Goal: Task Accomplishment & Management: Manage account settings

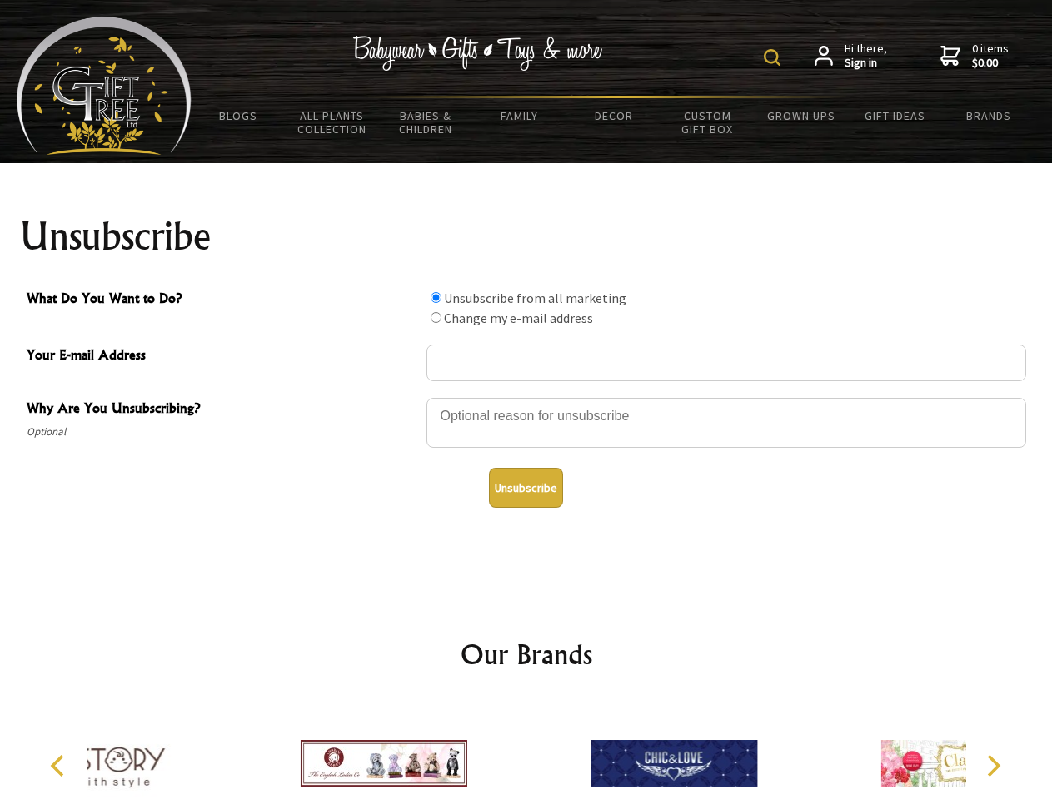
click at [774, 57] on img at bounding box center [772, 57] width 17 height 17
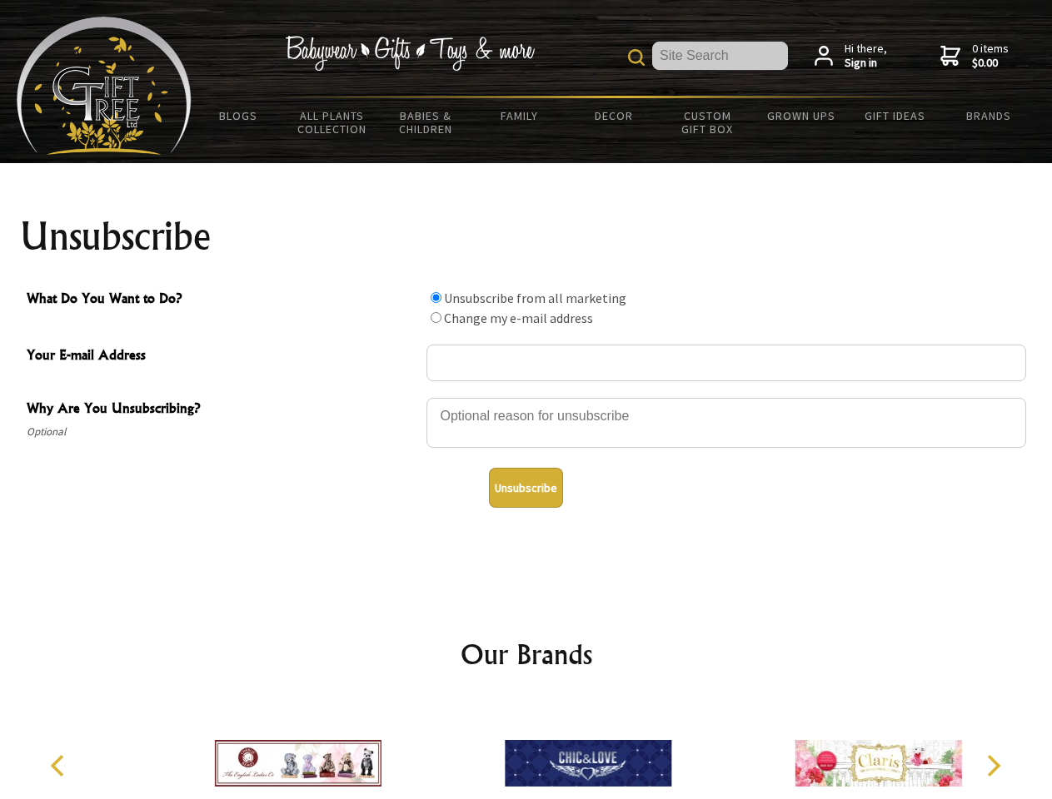
click at [526, 397] on div at bounding box center [726, 425] width 600 height 58
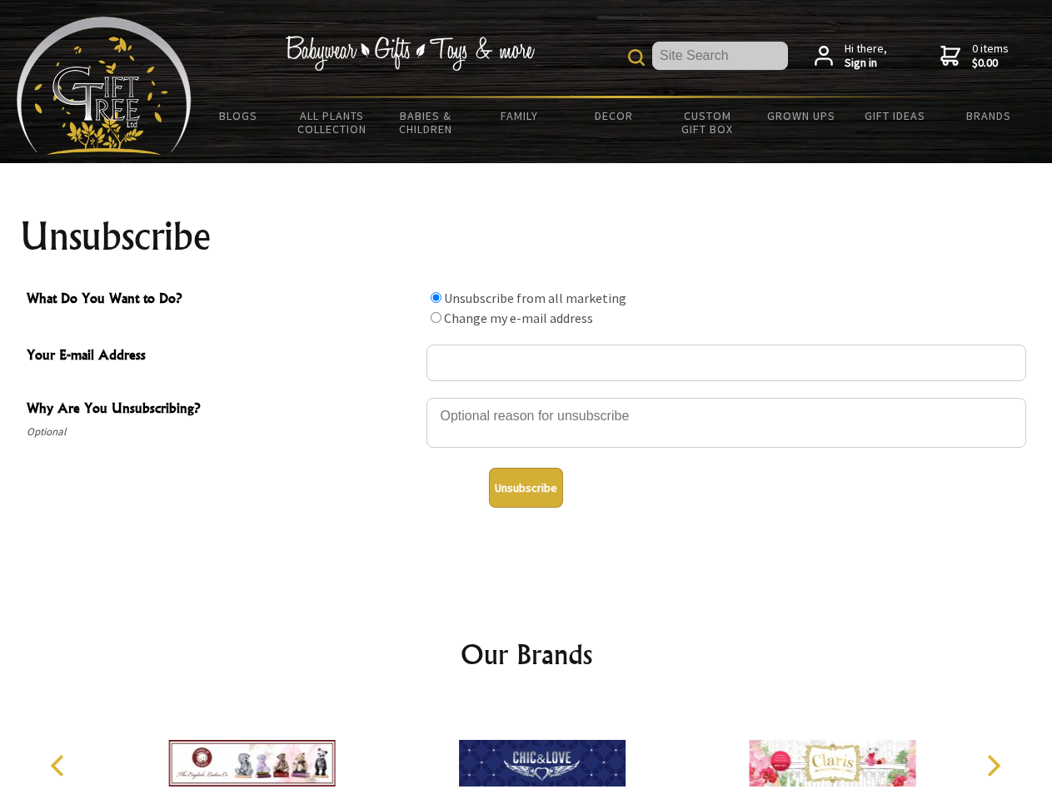
click at [435, 297] on input "What Do You Want to Do?" at bounding box center [435, 297] width 11 height 11
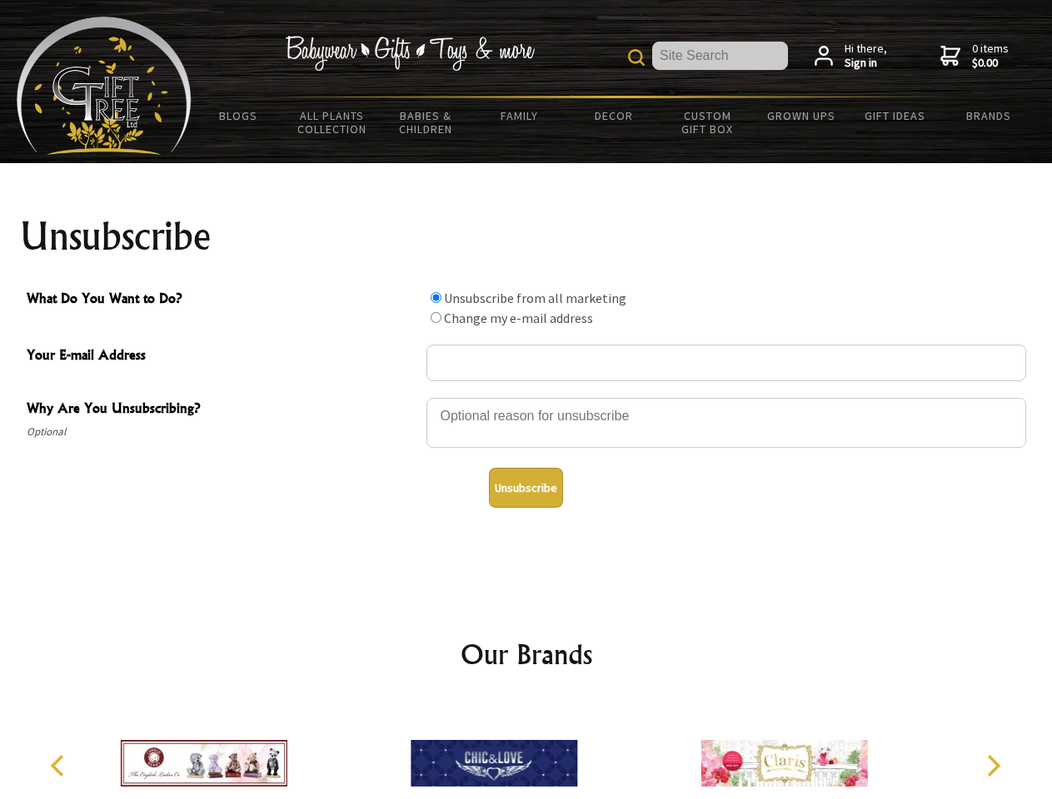
click at [435, 317] on input "What Do You Want to Do?" at bounding box center [435, 317] width 11 height 11
radio input "true"
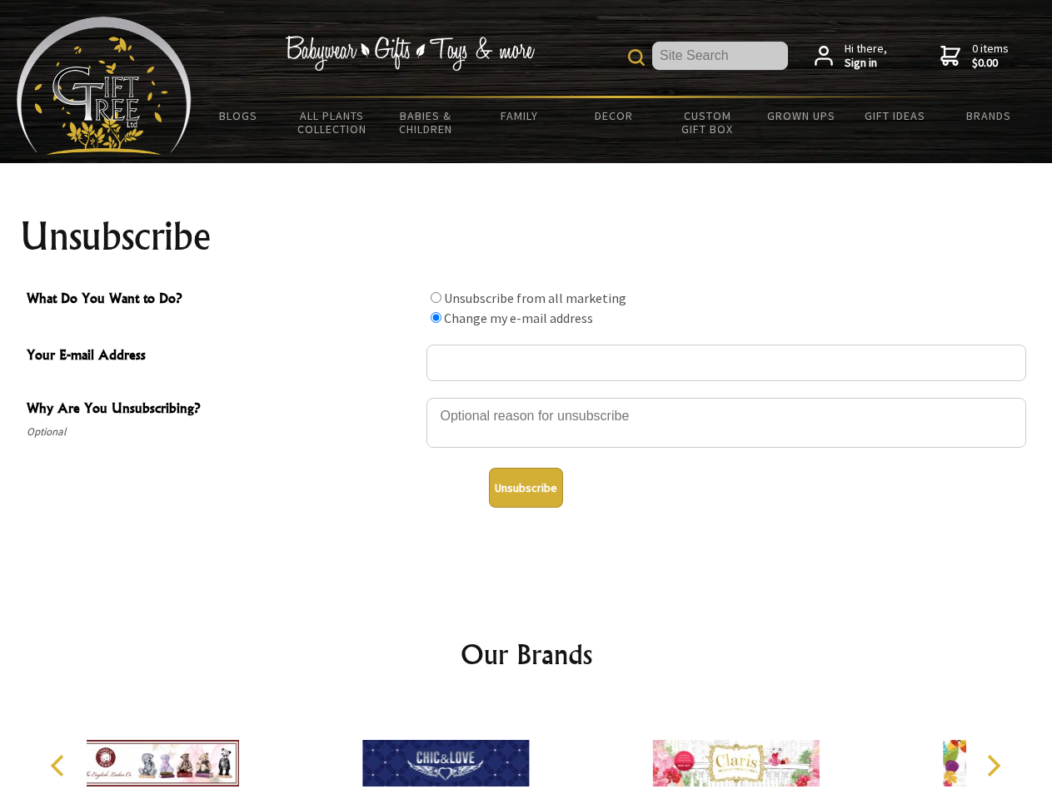
click at [525, 488] on button "Unsubscribe" at bounding box center [526, 488] width 74 height 40
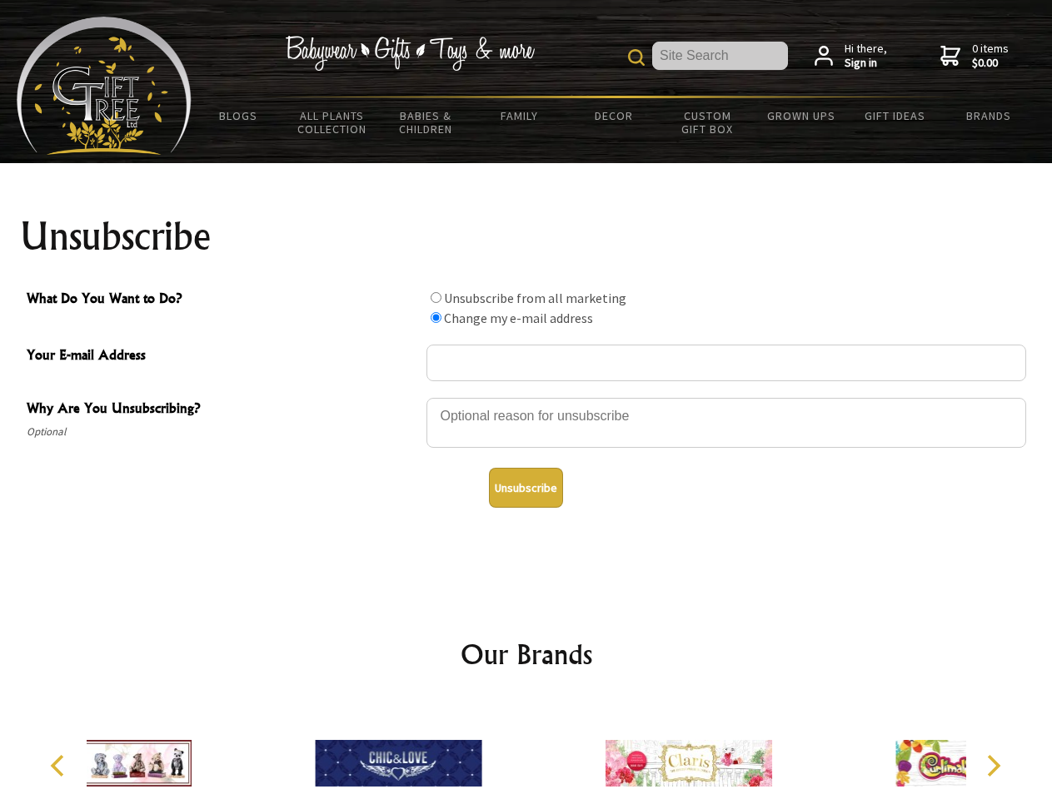
click at [544, 750] on div at bounding box center [689, 766] width 290 height 130
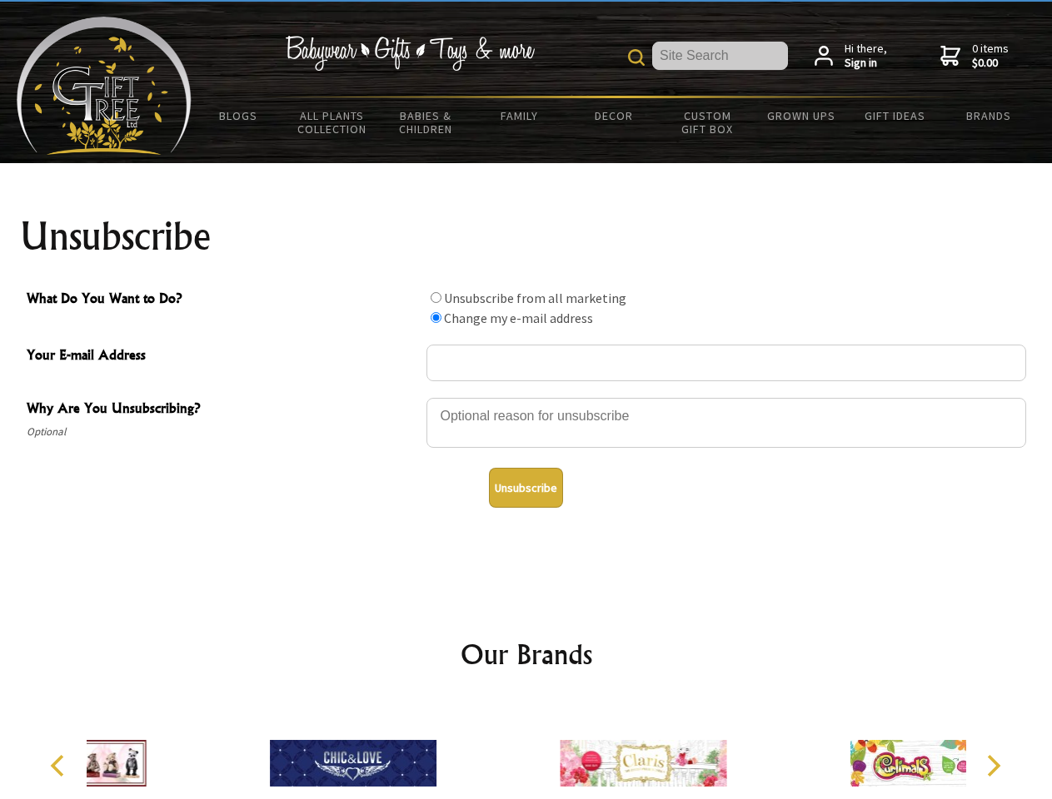
click at [60, 766] on icon "Previous" at bounding box center [59, 766] width 22 height 22
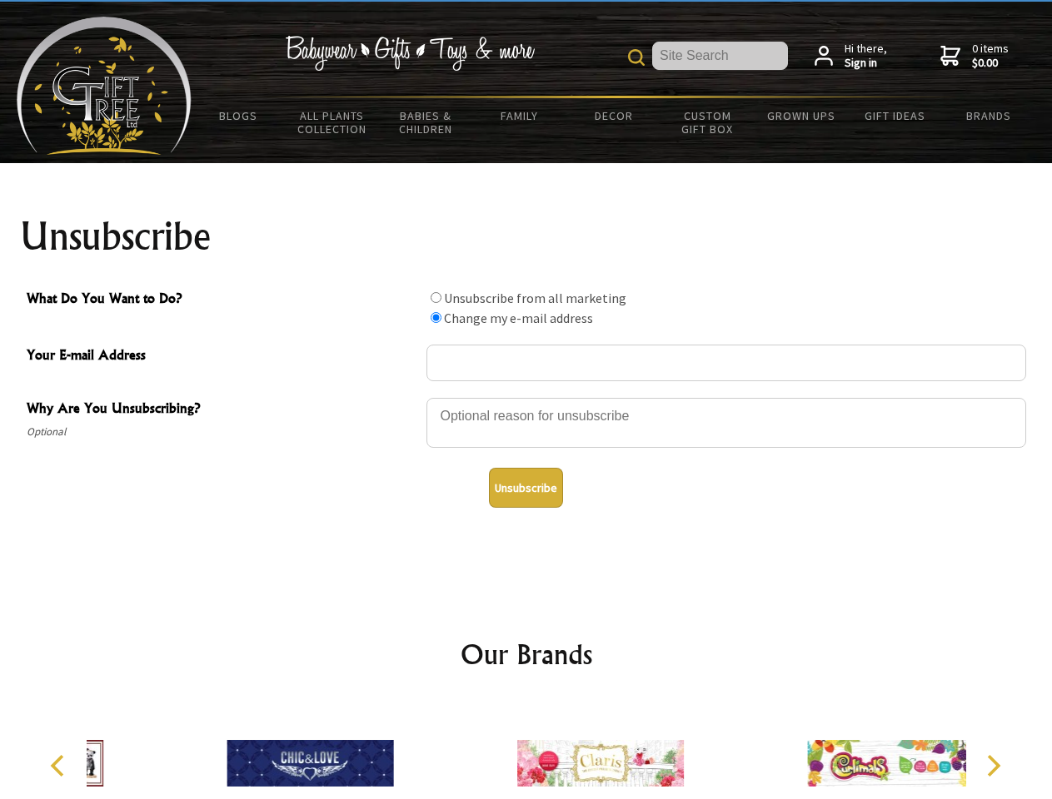
click at [993, 766] on icon "Next" at bounding box center [992, 766] width 22 height 22
